Goal: Find specific page/section: Find specific page/section

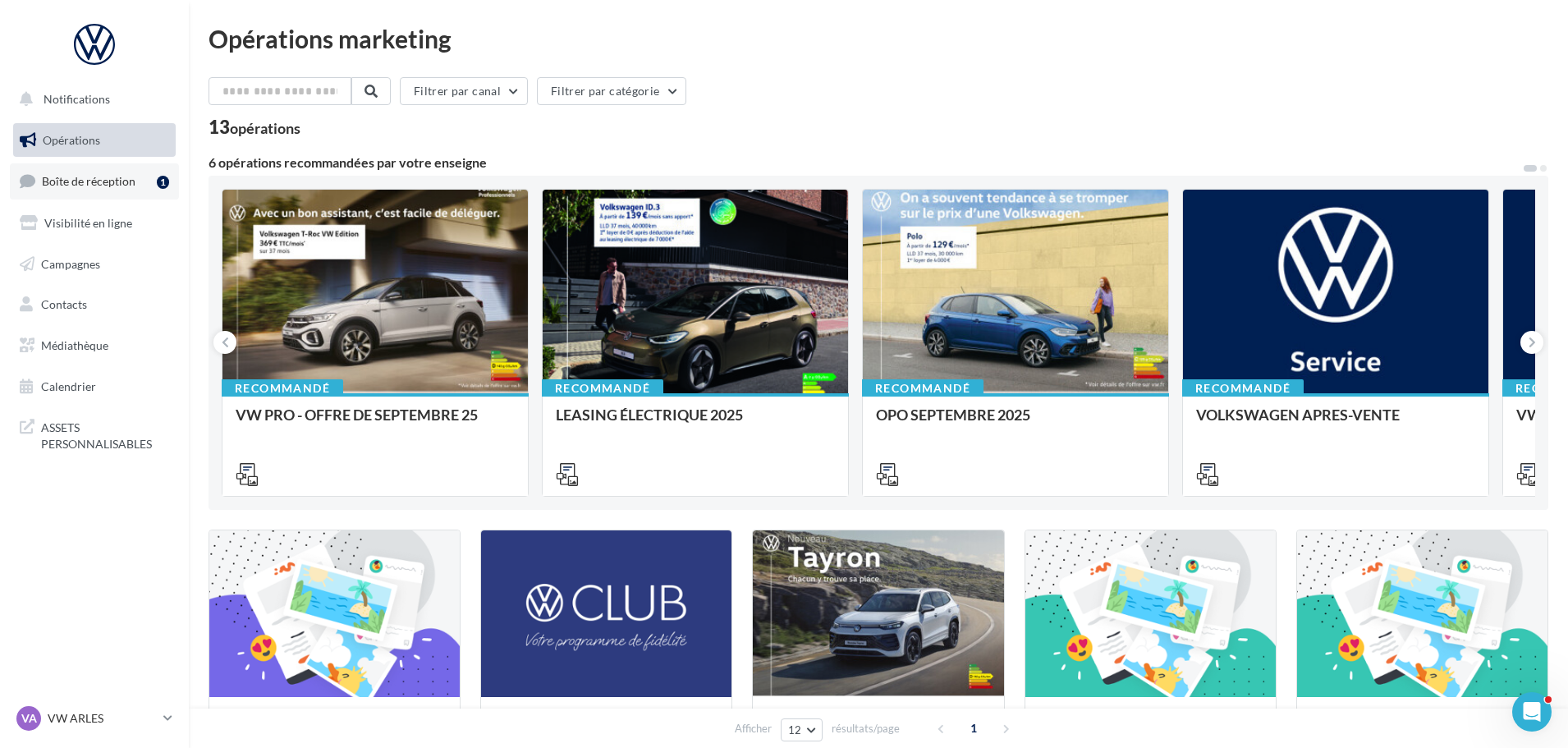
click at [93, 179] on span "Boîte de réception" at bounding box center [88, 180] width 93 height 14
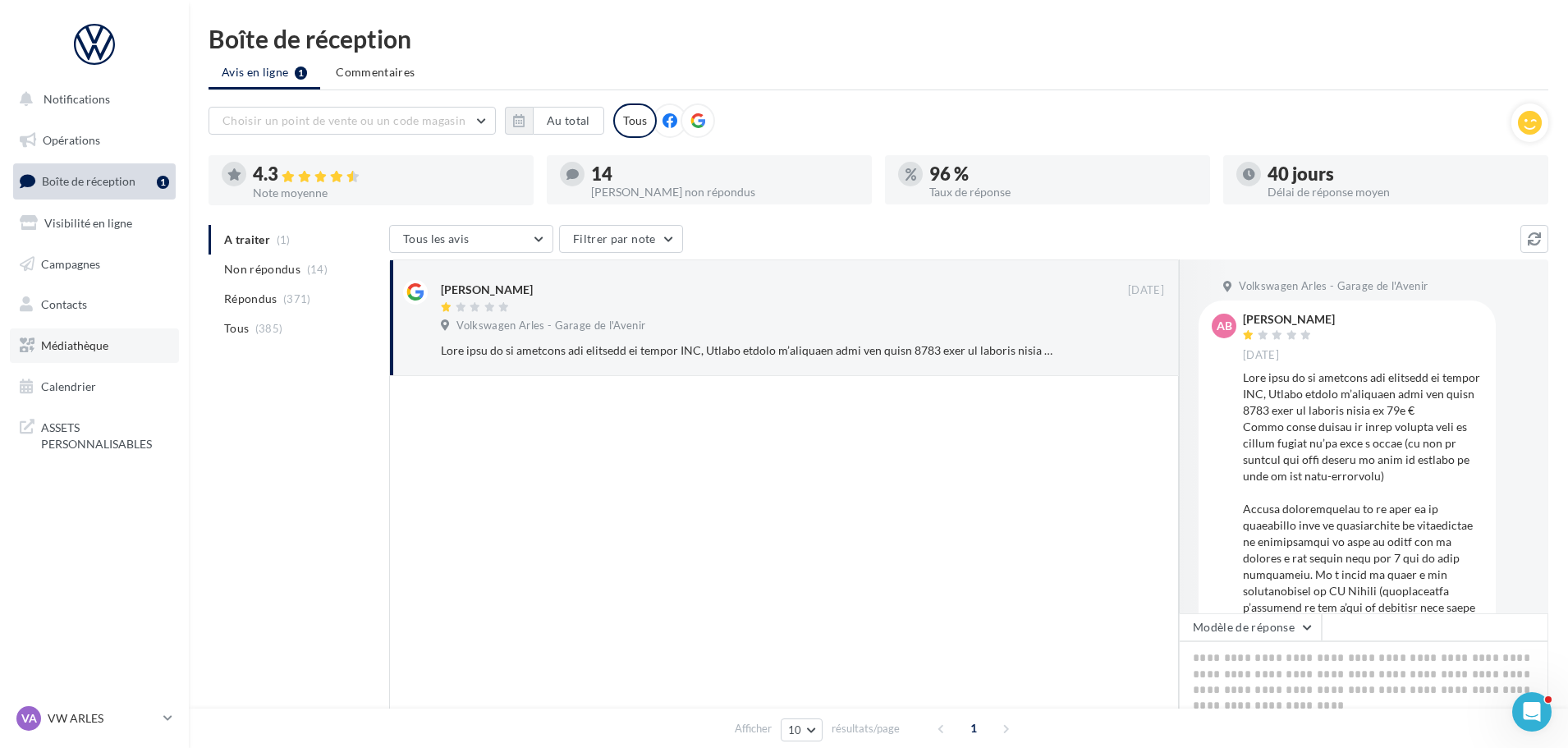
click at [82, 349] on span "Médiathèque" at bounding box center [74, 345] width 67 height 14
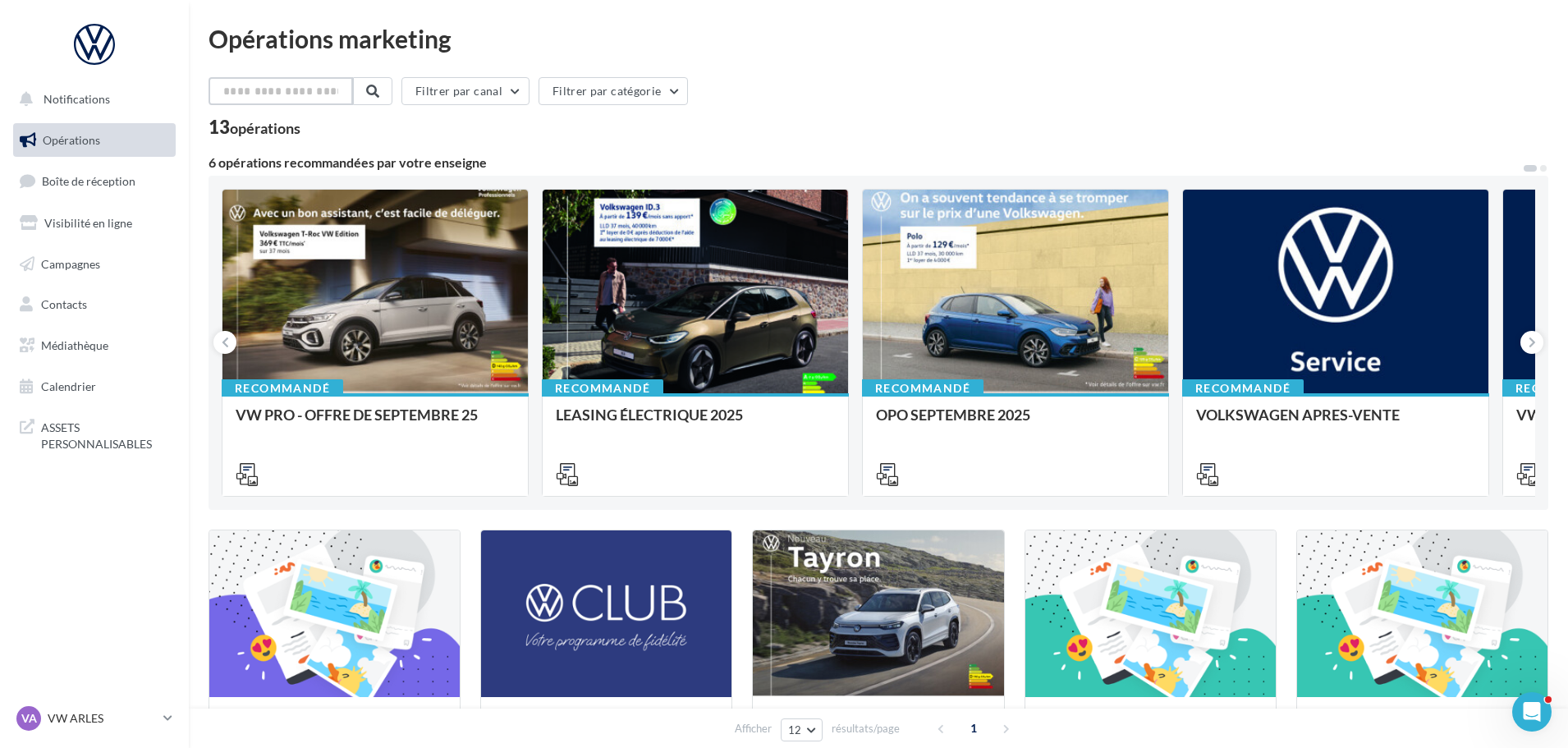
click at [285, 97] on input "text" at bounding box center [280, 91] width 145 height 28
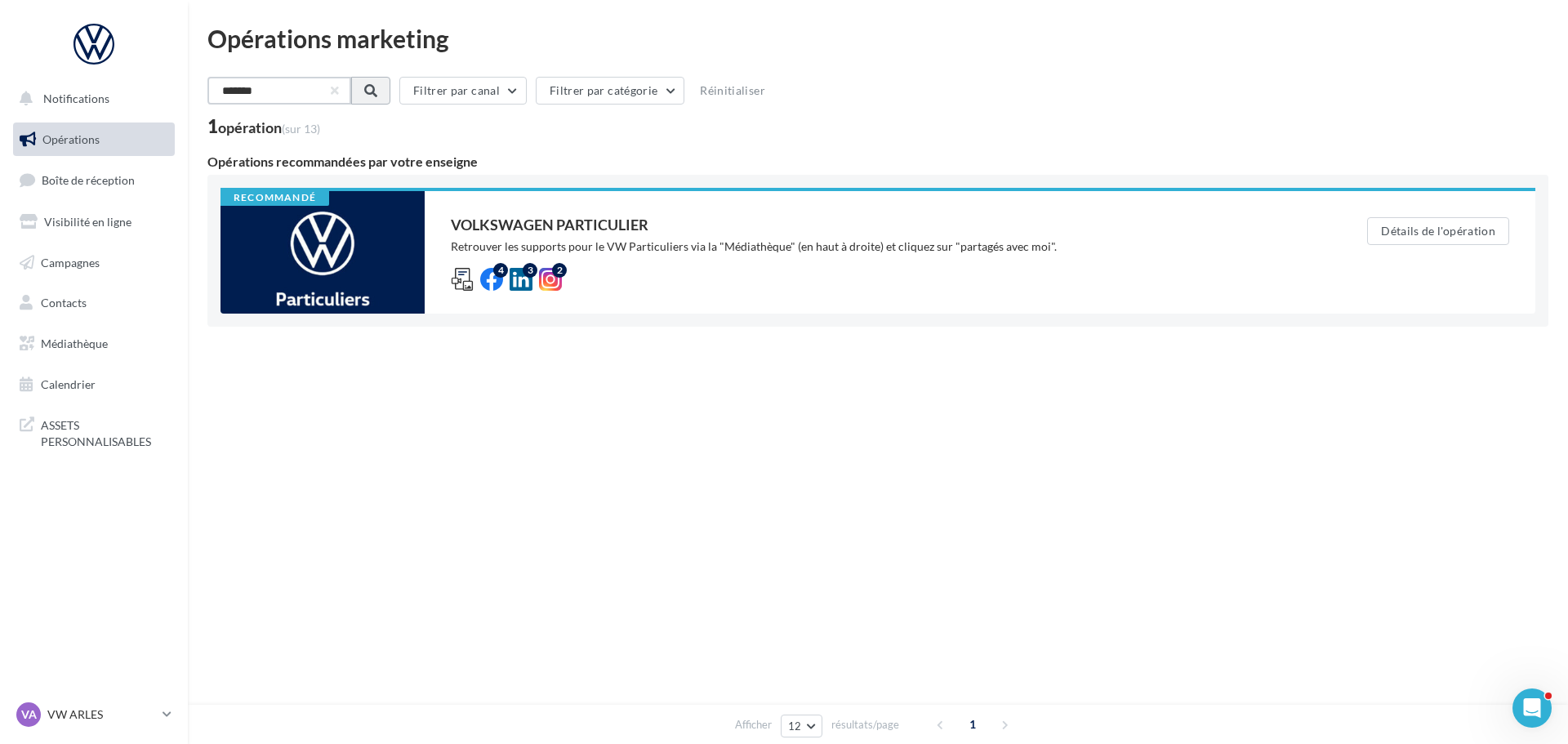
type input "*******"
click at [380, 82] on button at bounding box center [369, 91] width 40 height 28
click at [602, 86] on button "Filtrer par catégorie" at bounding box center [608, 91] width 149 height 28
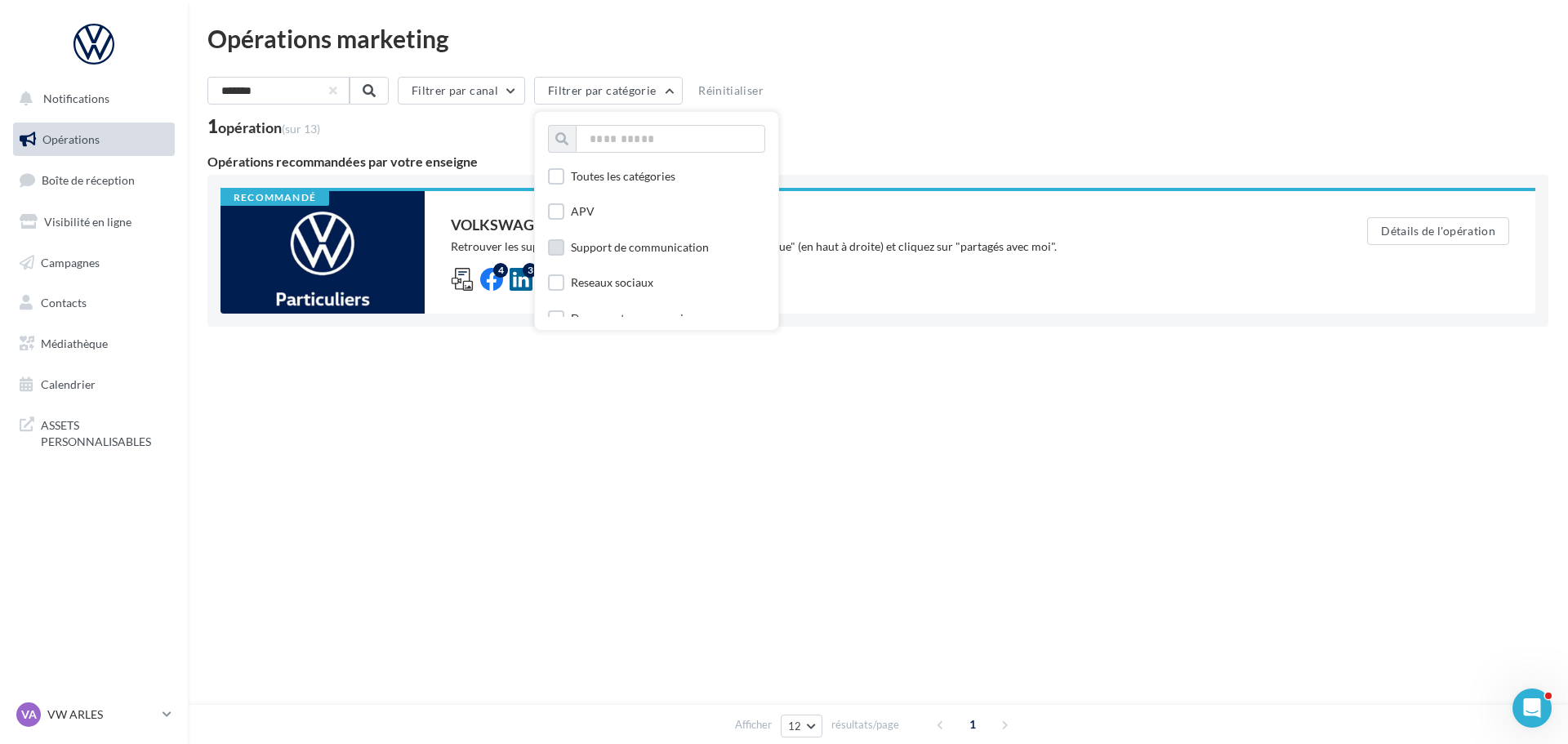
click at [565, 248] on label at bounding box center [556, 247] width 16 height 16
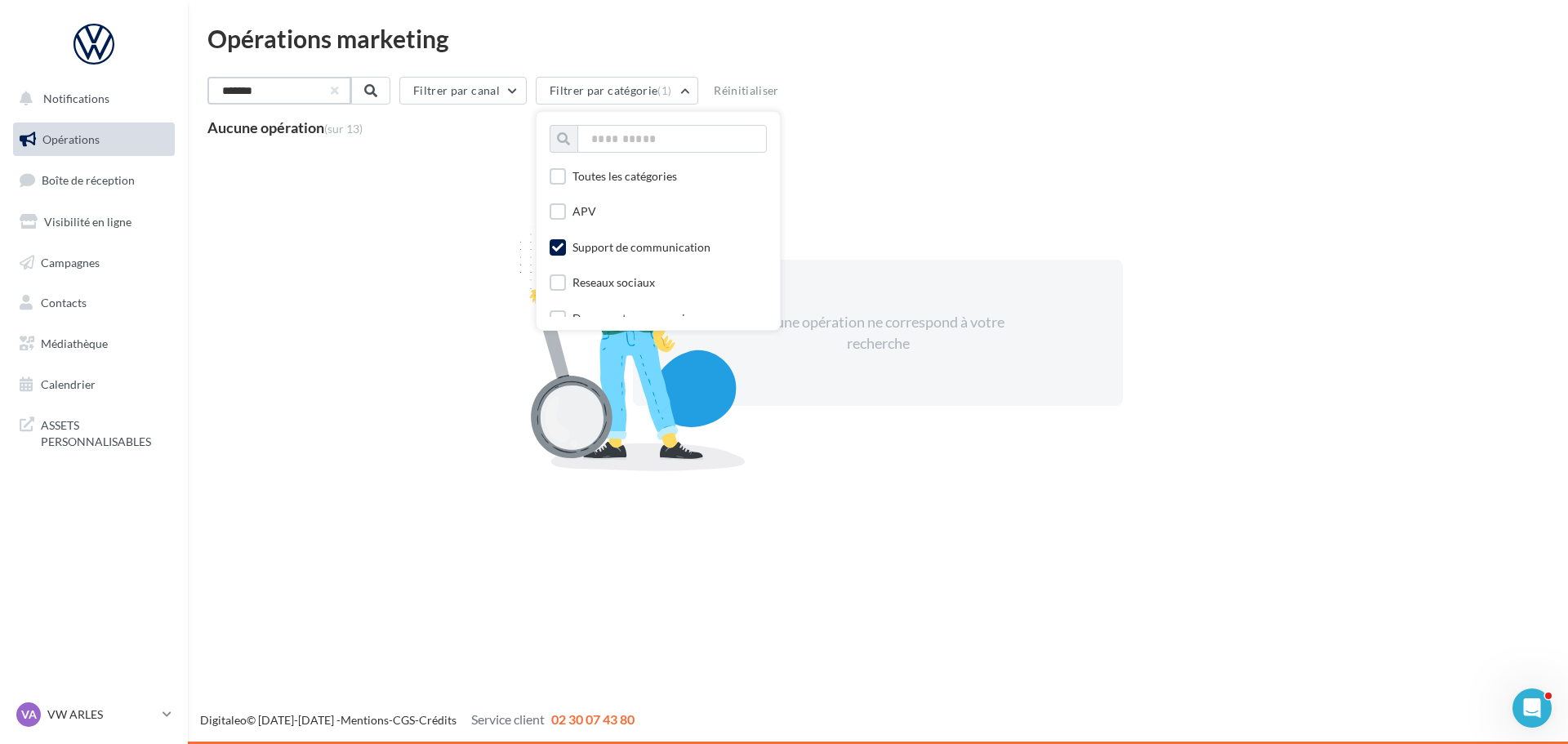
click at [310, 97] on input "*******" at bounding box center [279, 91] width 144 height 28
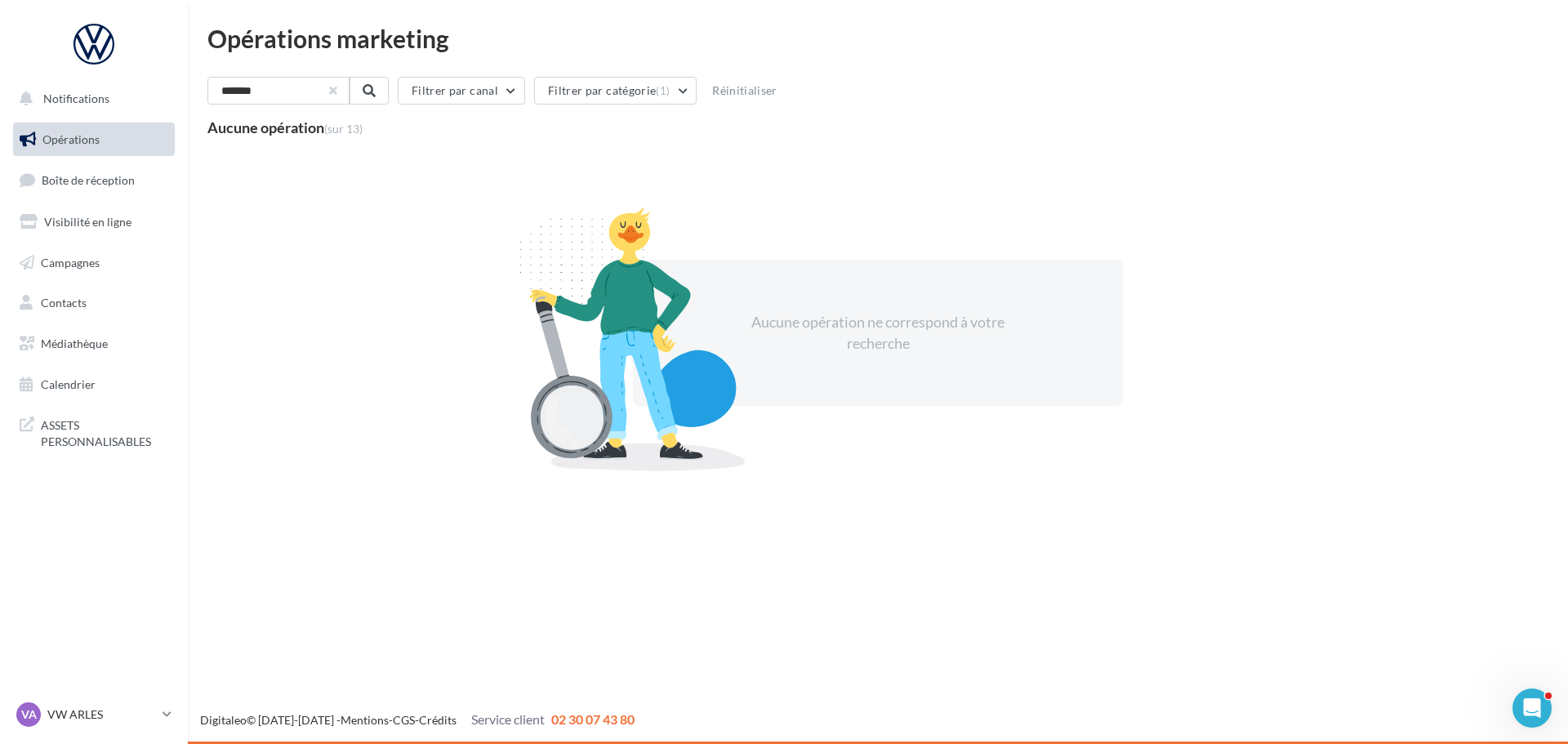
click at [337, 92] on button "button" at bounding box center [333, 91] width 7 height 7
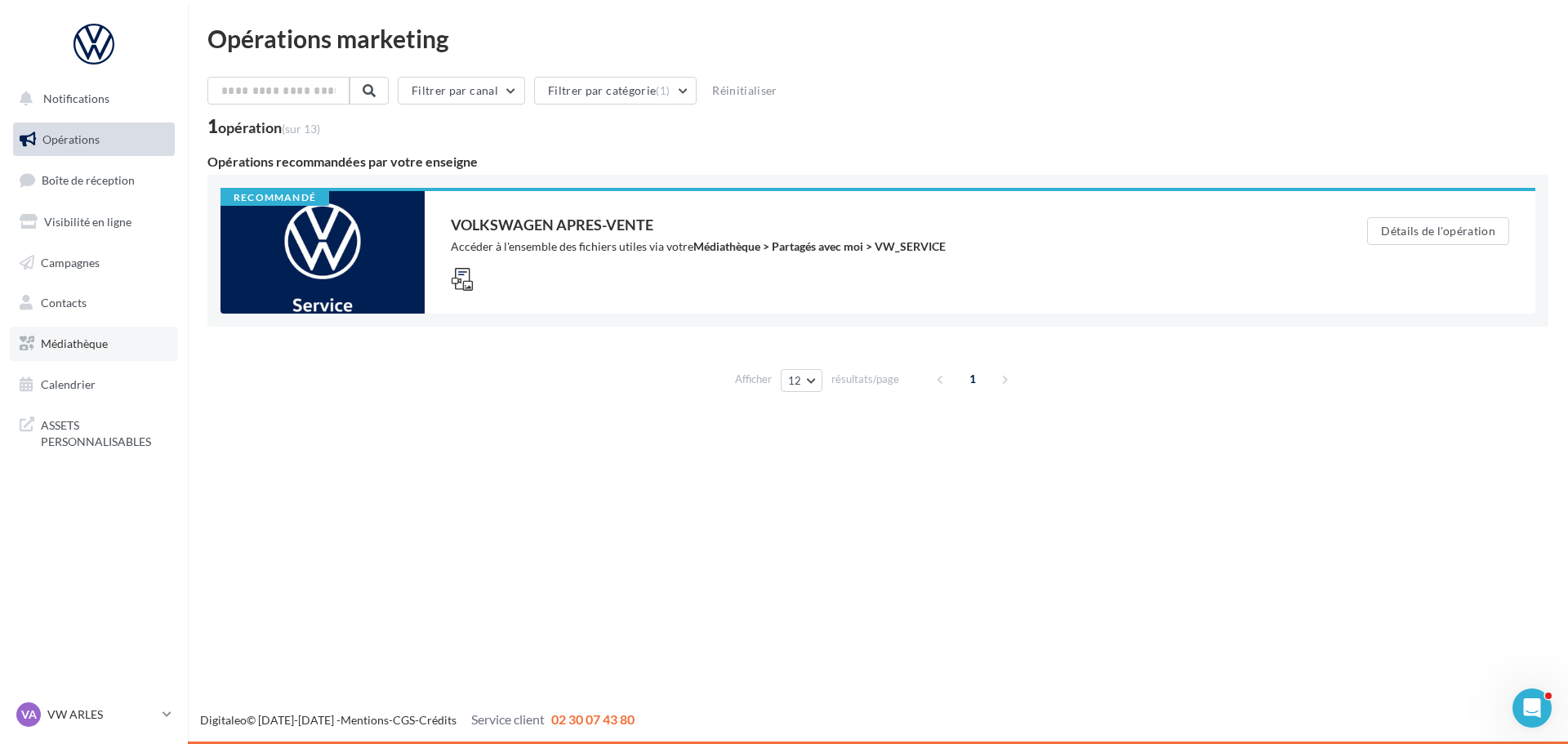
click at [61, 343] on span "Médiathèque" at bounding box center [73, 344] width 67 height 14
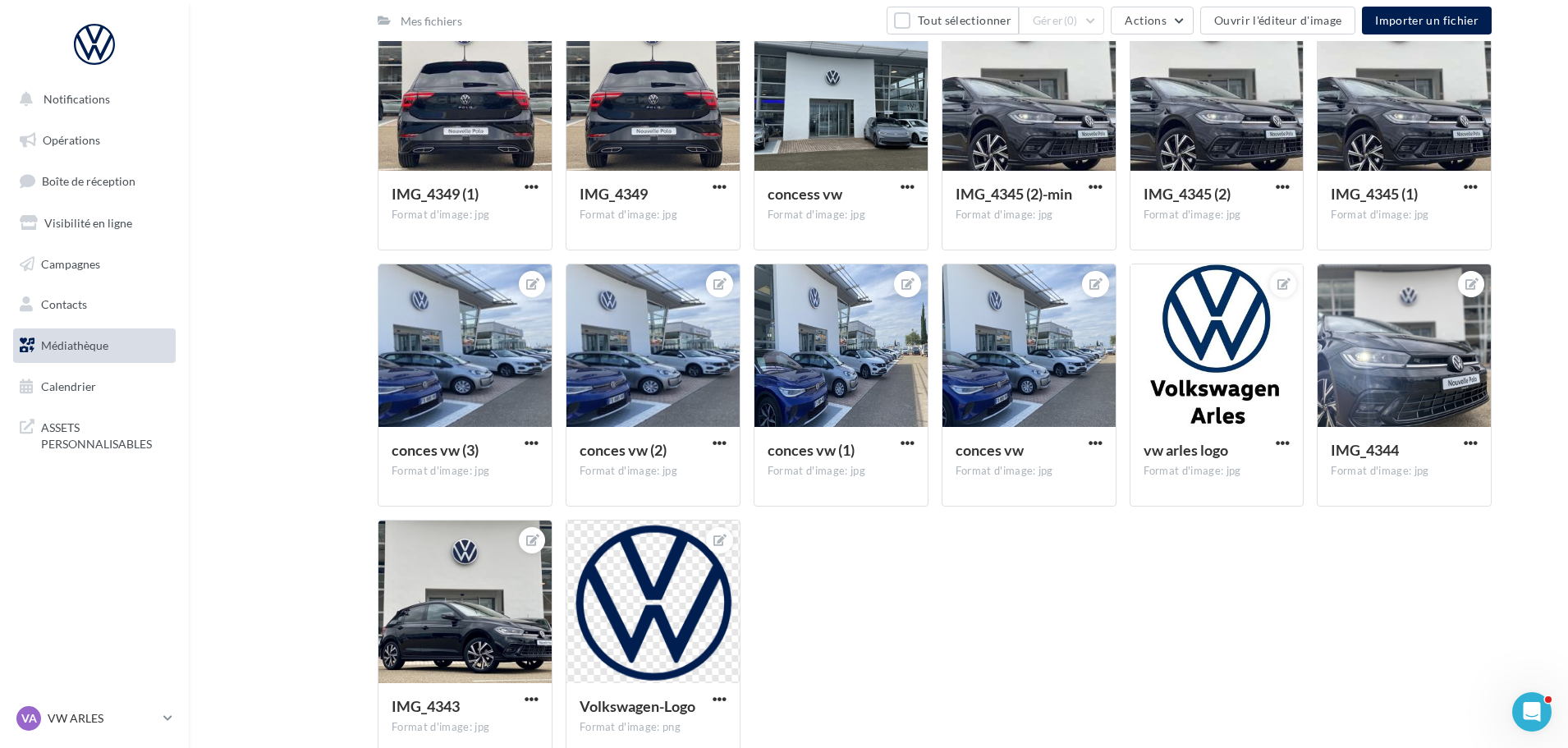
scroll to position [303, 0]
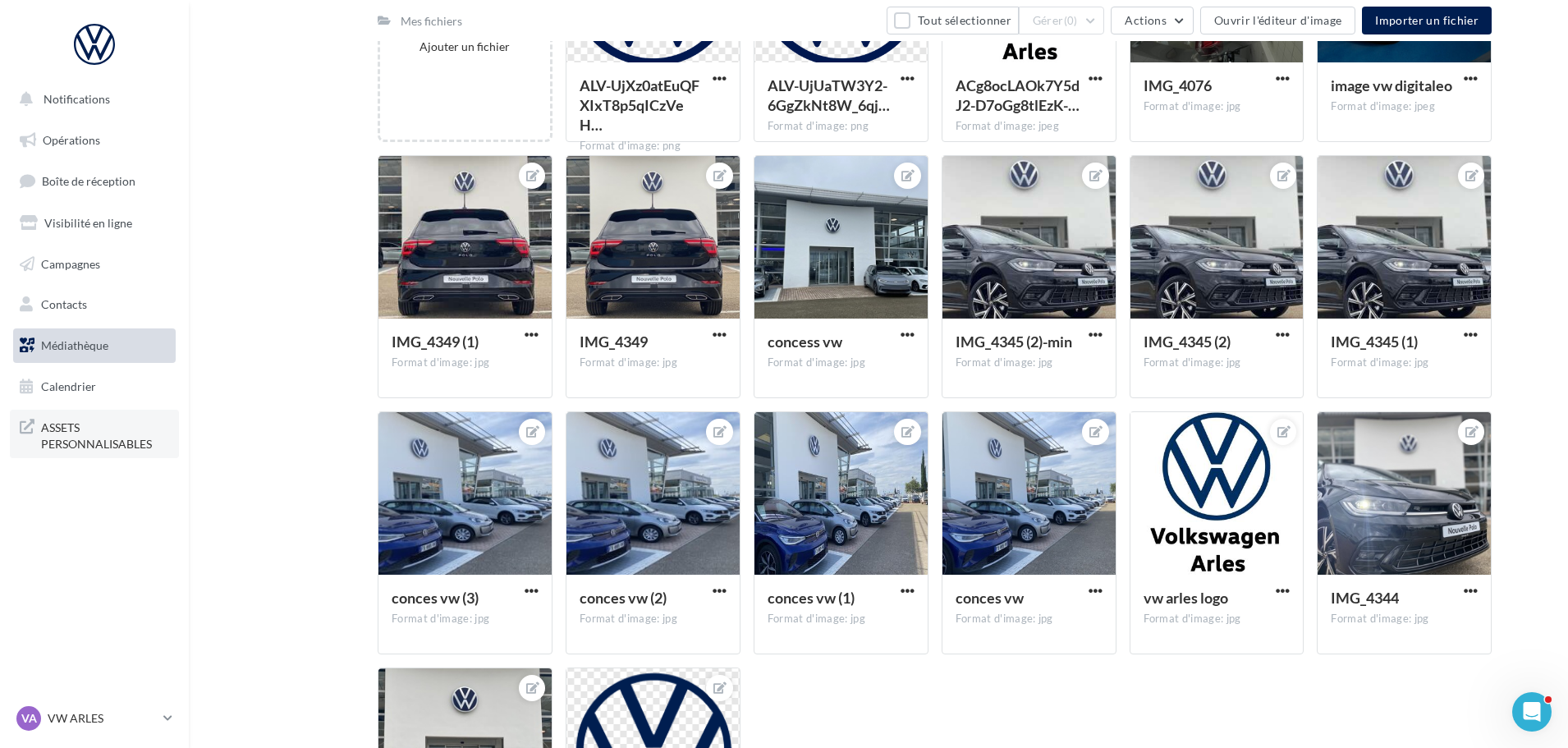
click at [56, 436] on span "ASSETS PERSONNALISABLES" at bounding box center [105, 434] width 128 height 35
